Goal: Task Accomplishment & Management: Manage account settings

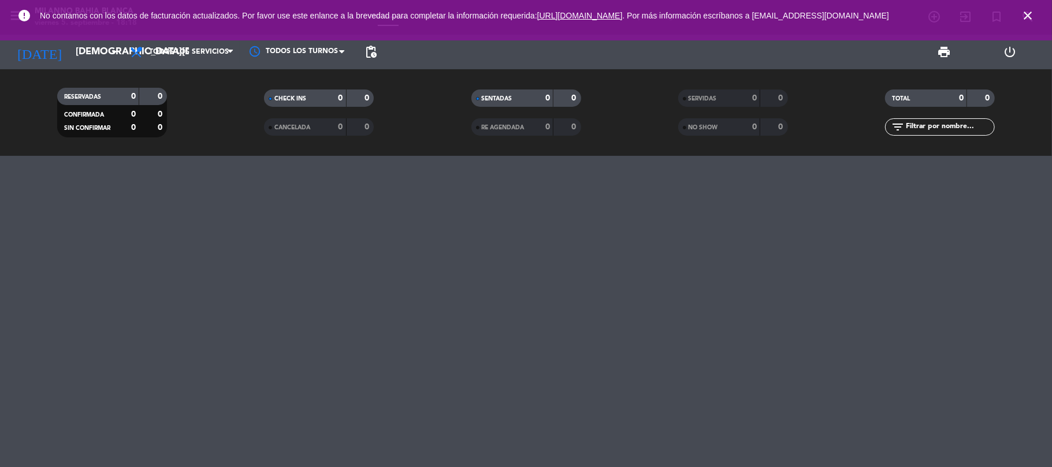
click at [1025, 15] on icon "close" at bounding box center [1028, 16] width 14 height 14
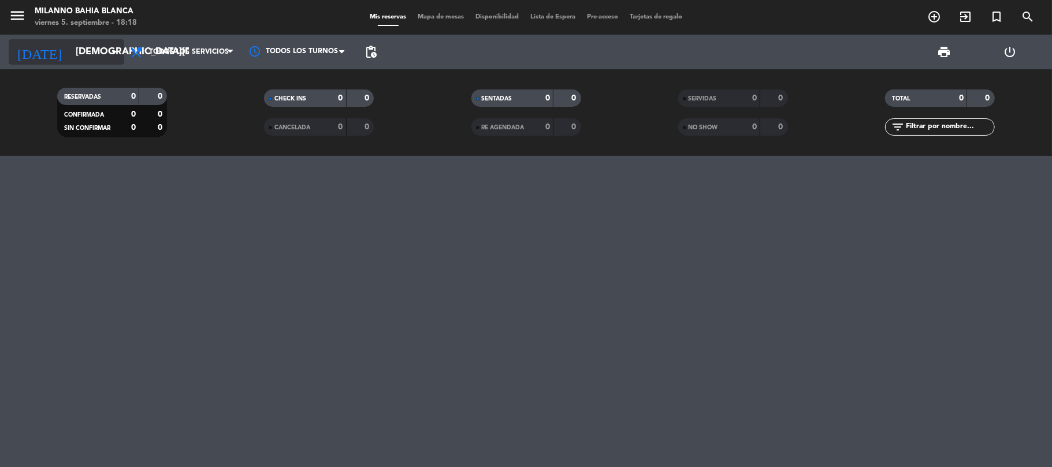
click at [94, 51] on input "jue. 4 sep." at bounding box center [132, 52] width 125 height 23
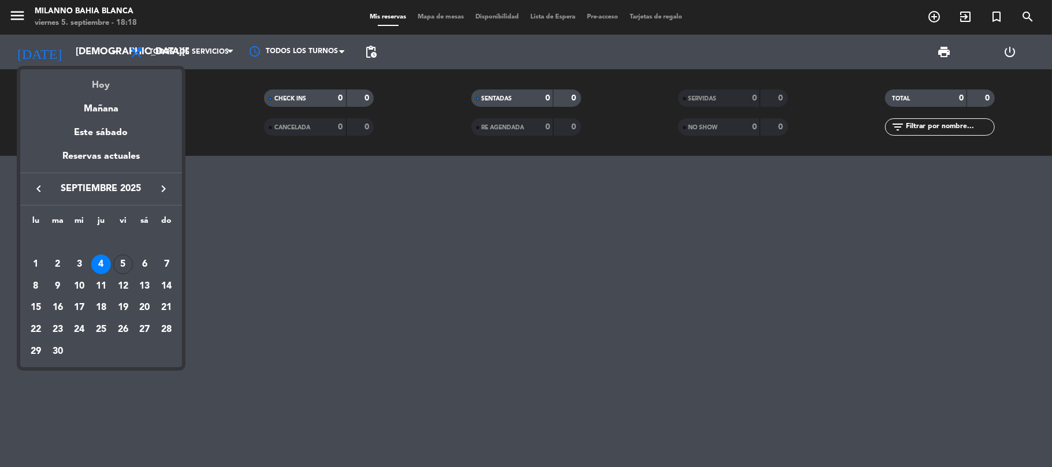
click at [89, 79] on div "Hoy" at bounding box center [101, 81] width 162 height 24
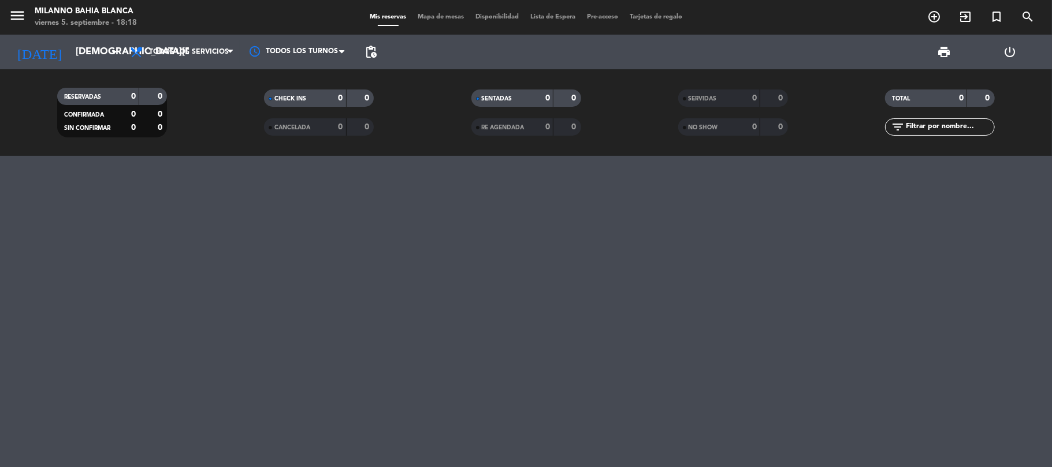
type input "[DATE]"
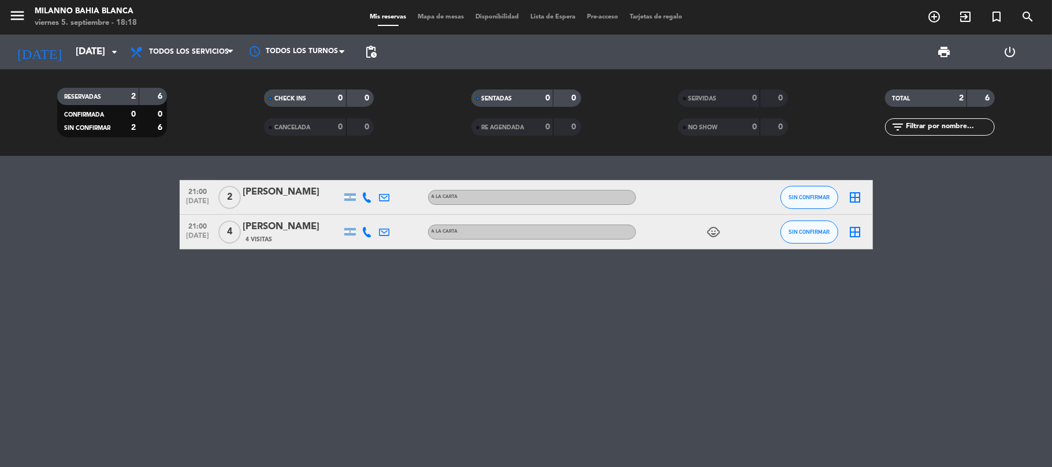
click at [102, 209] on bookings-row "21:00 sep. 5 2 Emiliano Olivares Entraigas A LA CARTA SIN CONFIRMAR border_all …" at bounding box center [526, 214] width 1052 height 69
click at [800, 190] on button "SIN CONFIRMAR" at bounding box center [809, 197] width 58 height 23
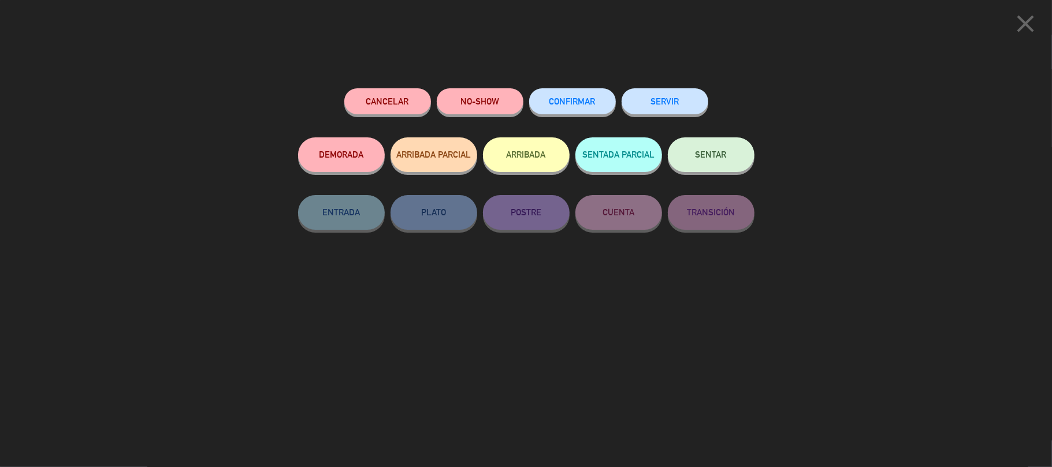
click at [552, 102] on span "CONFIRMAR" at bounding box center [572, 101] width 46 height 10
click at [564, 94] on button "CONFIRMAR" at bounding box center [572, 101] width 87 height 26
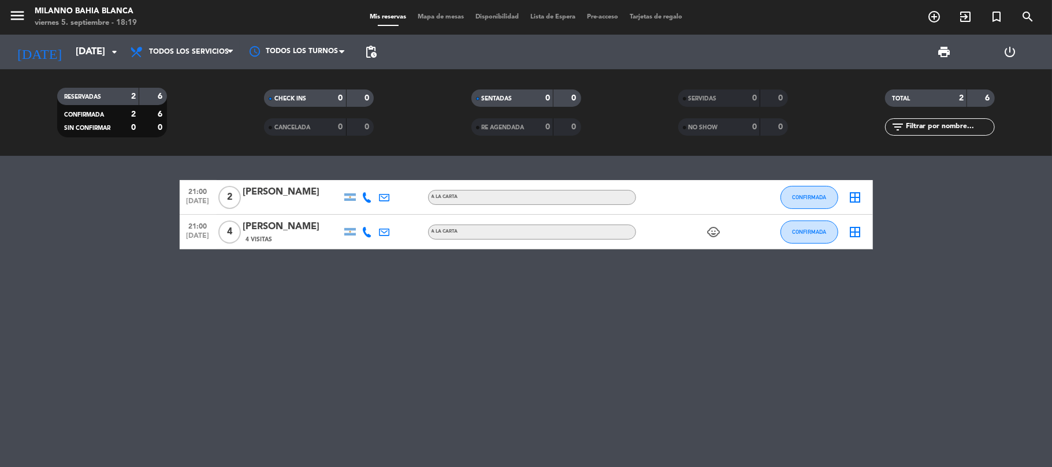
click at [452, 349] on div "21:00 sep. 5 2 Emiliano Olivares Entraigas A LA CARTA CONFIRMADA border_all 21:…" at bounding box center [526, 311] width 1052 height 311
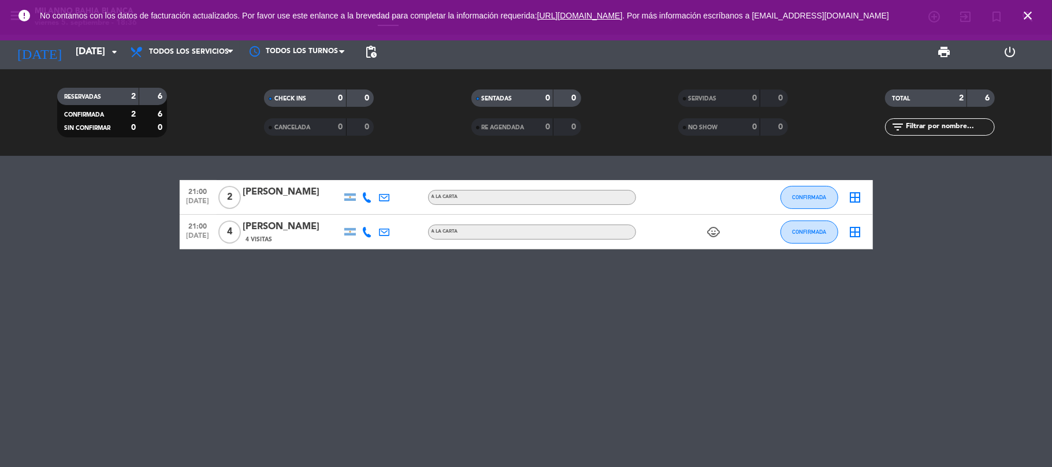
click at [421, 361] on div "21:00 sep. 5 2 Emiliano Olivares Entraigas A LA CARTA CONFIRMADA border_all 21:…" at bounding box center [526, 311] width 1052 height 311
